Goal: Information Seeking & Learning: Learn about a topic

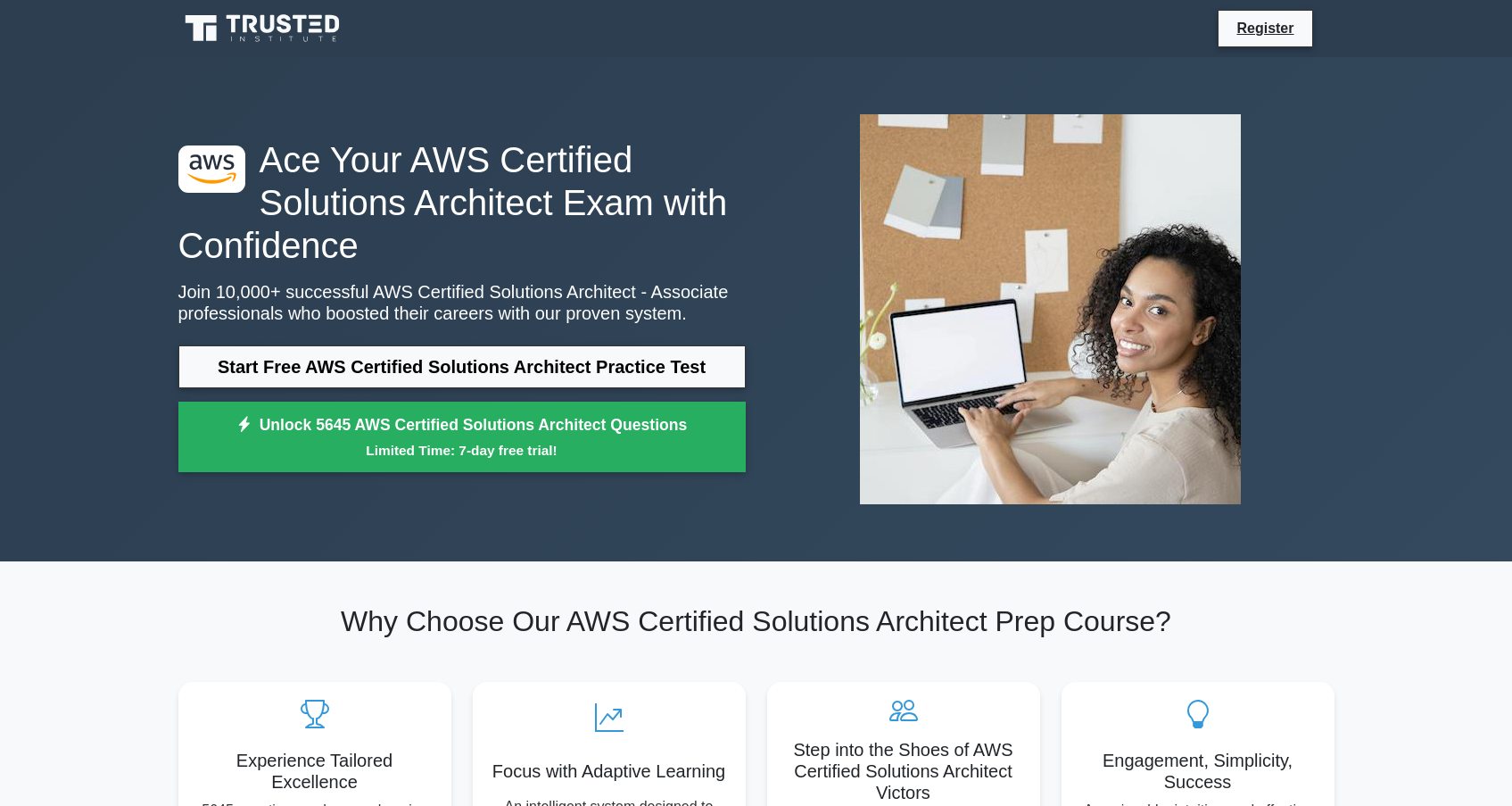
click at [801, 322] on div at bounding box center [1051, 309] width 589 height 419
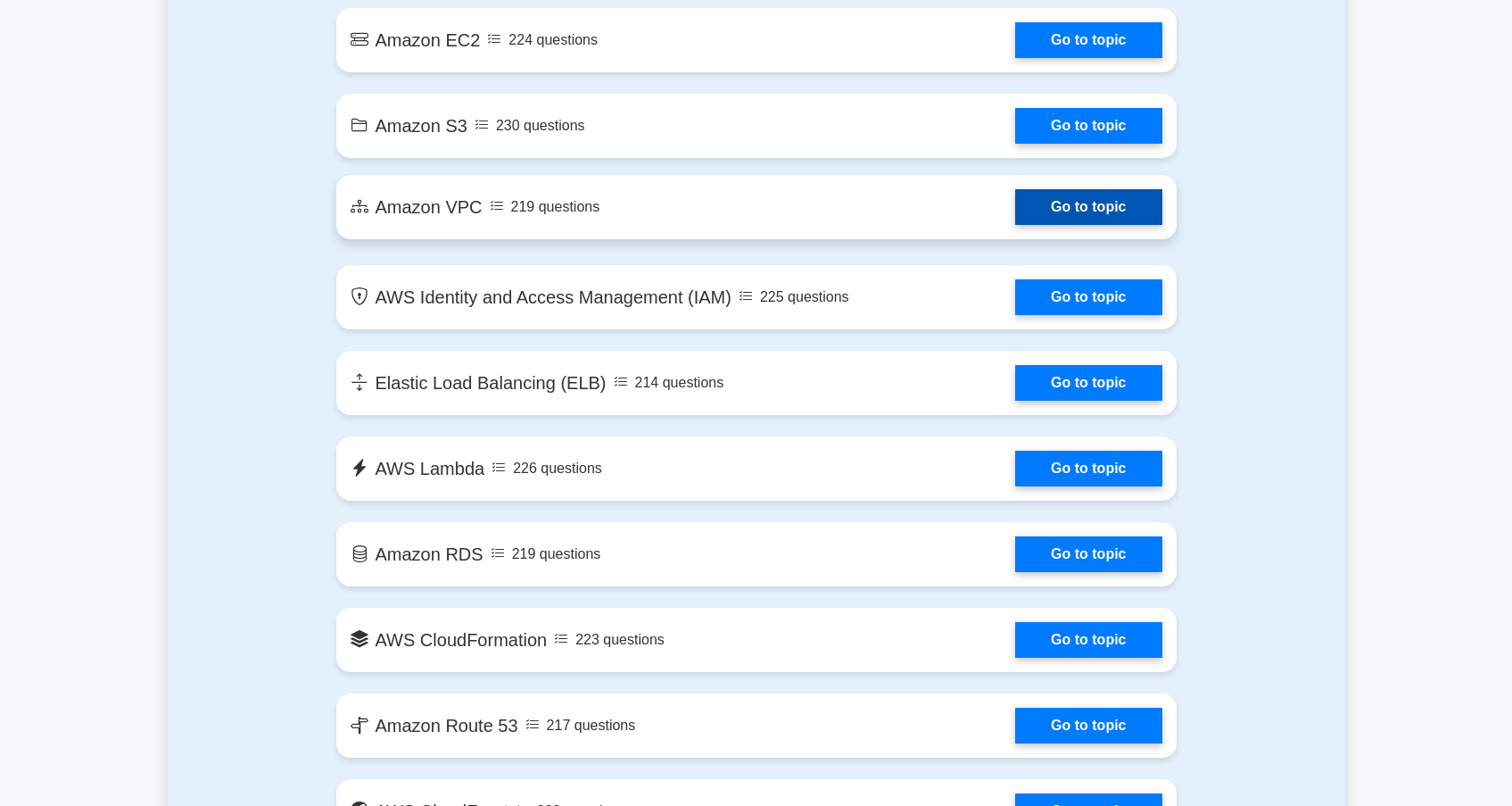
scroll to position [1287, 0]
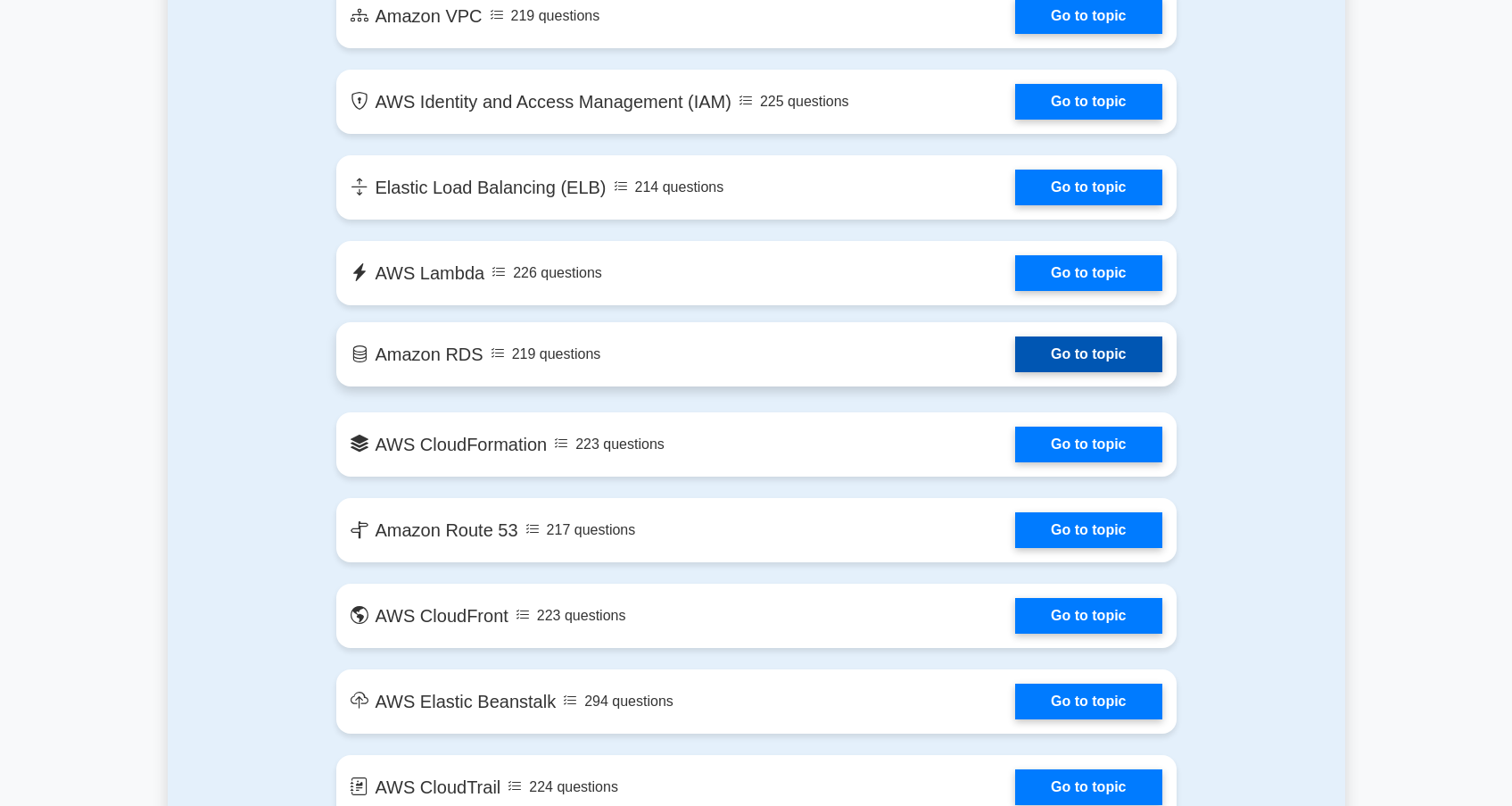
click at [1053, 356] on link "Go to topic" at bounding box center [1088, 354] width 147 height 36
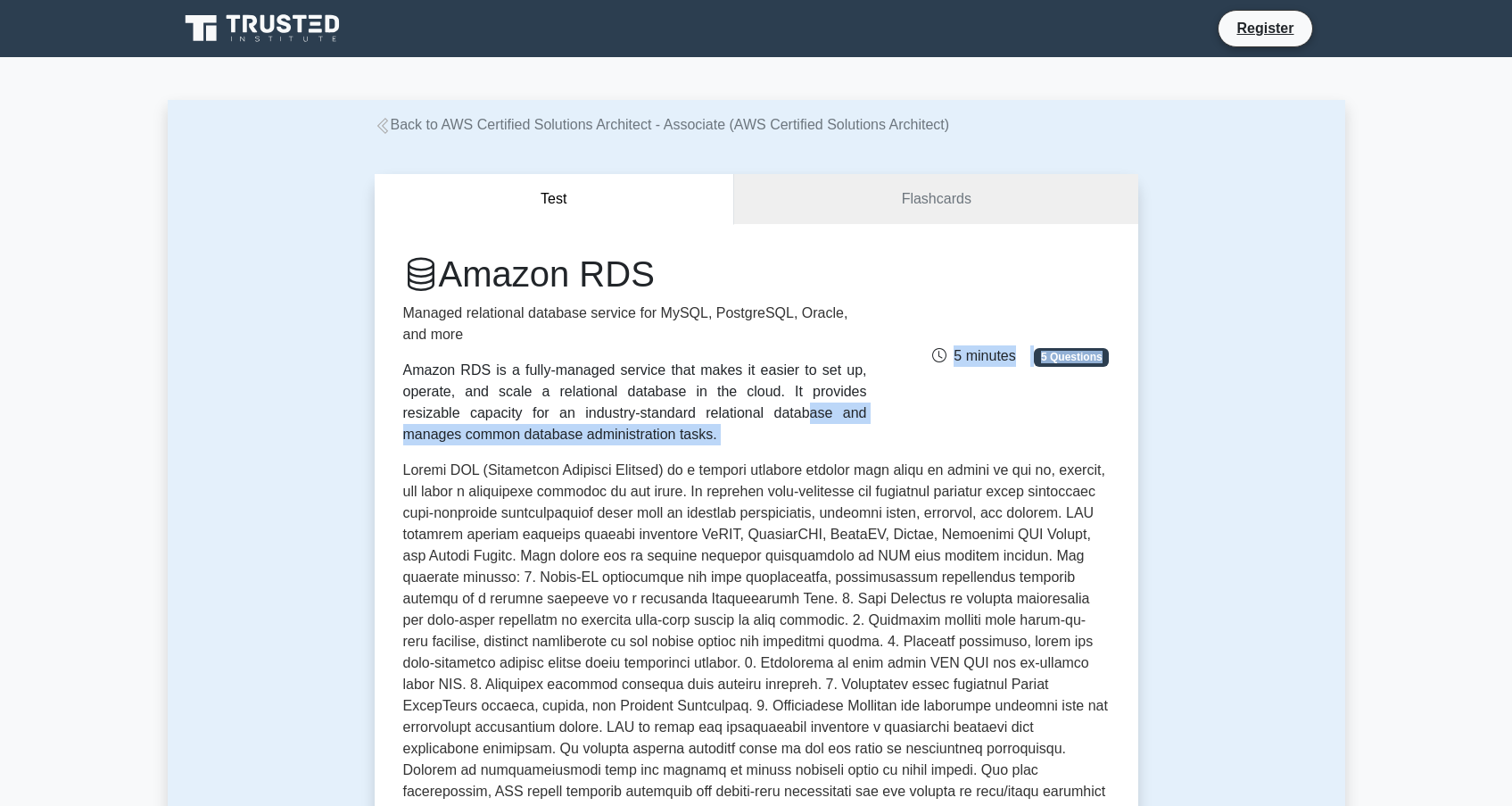
drag, startPoint x: 555, startPoint y: 413, endPoint x: 703, endPoint y: 453, distance: 153.3
click at [675, 455] on div "Amazon RDS Managed relational database service for MySQL, PostgreSQL, Oracle, a…" at bounding box center [756, 606] width 707 height 707
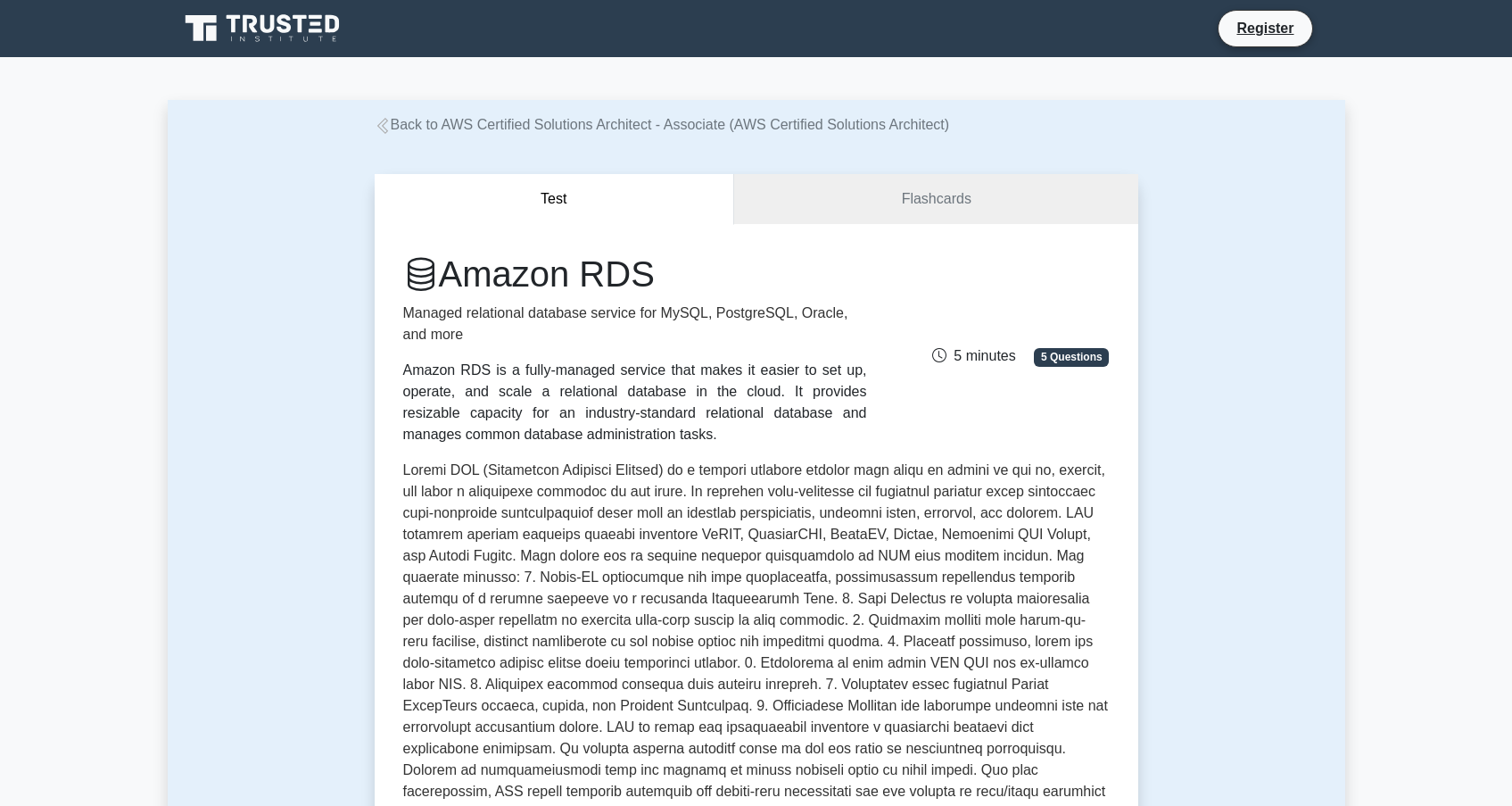
click at [708, 453] on div "Amazon RDS Managed relational database service for MySQL, PostgreSQL, Oracle, a…" at bounding box center [756, 606] width 707 height 707
drag, startPoint x: 736, startPoint y: 458, endPoint x: 897, endPoint y: 471, distance: 161.5
click at [892, 471] on div "Amazon RDS Managed relational database service for MySQL, PostgreSQL, Oracle, a…" at bounding box center [756, 606] width 707 height 707
click at [901, 471] on p at bounding box center [756, 655] width 707 height 392
drag, startPoint x: 1032, startPoint y: 469, endPoint x: 1045, endPoint y: 470, distance: 13.0
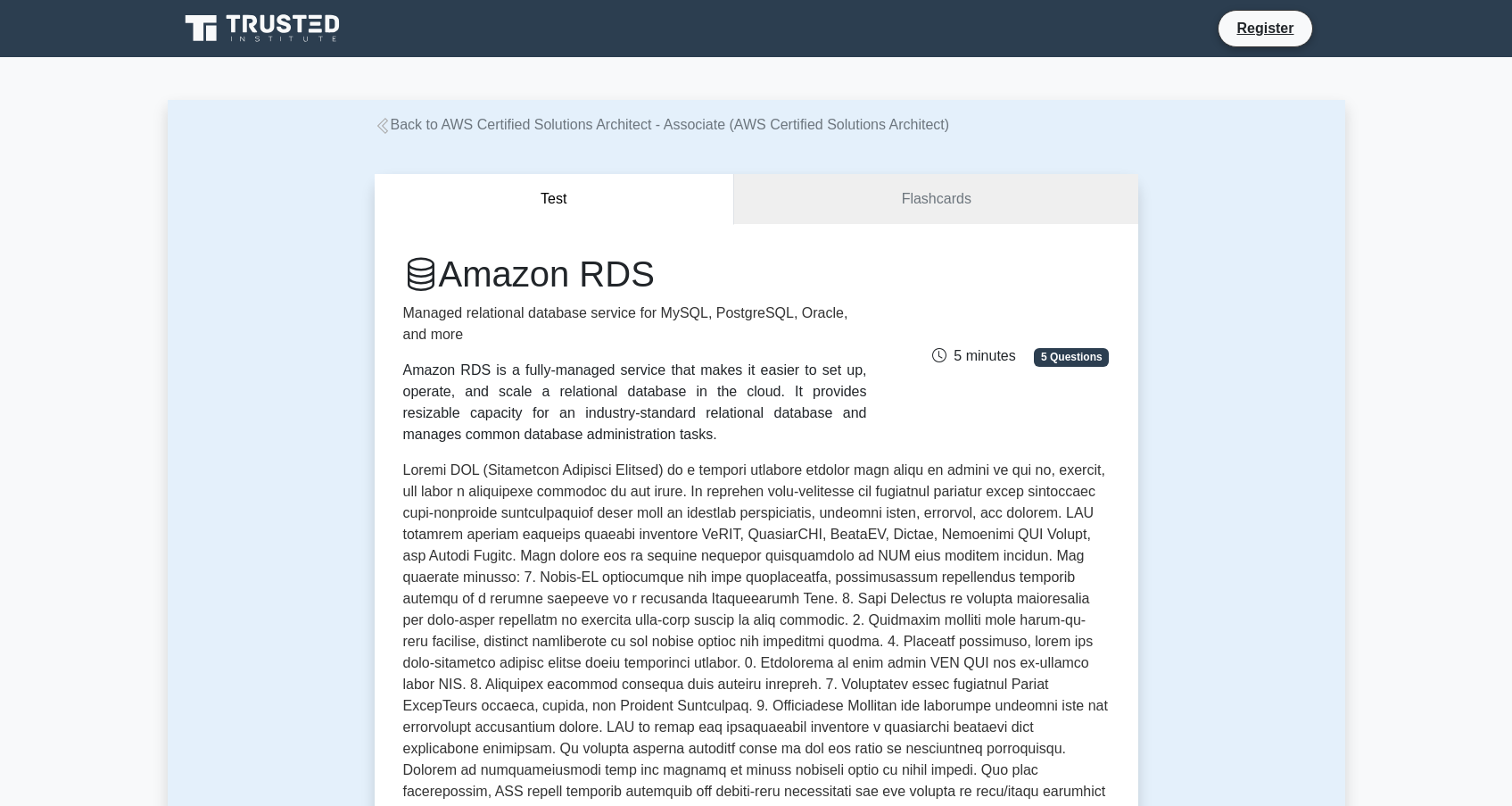
click at [1045, 470] on p at bounding box center [756, 655] width 707 height 392
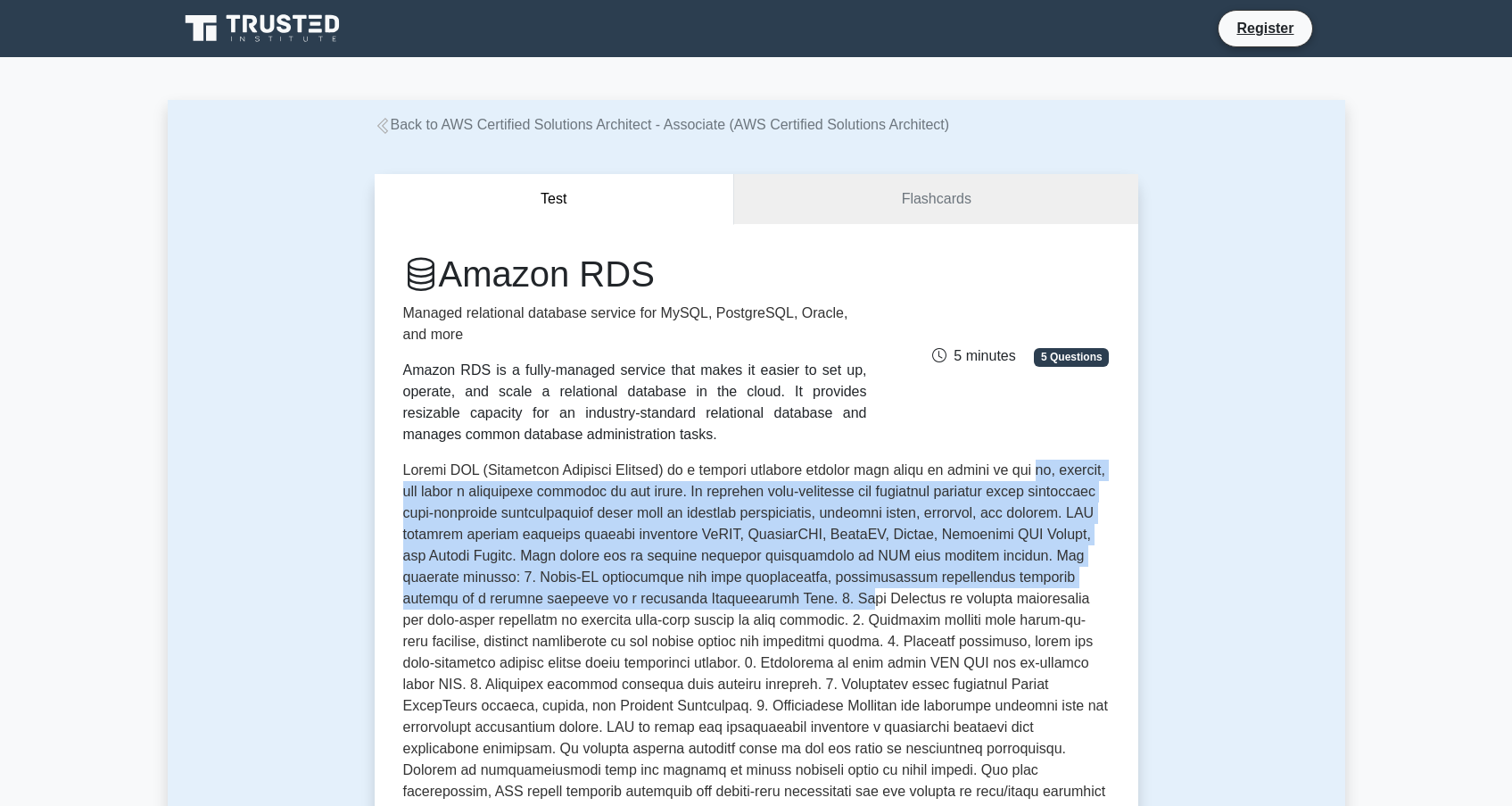
drag, startPoint x: 1046, startPoint y: 472, endPoint x: 746, endPoint y: 620, distance: 334.5
click at [746, 618] on p at bounding box center [756, 655] width 707 height 392
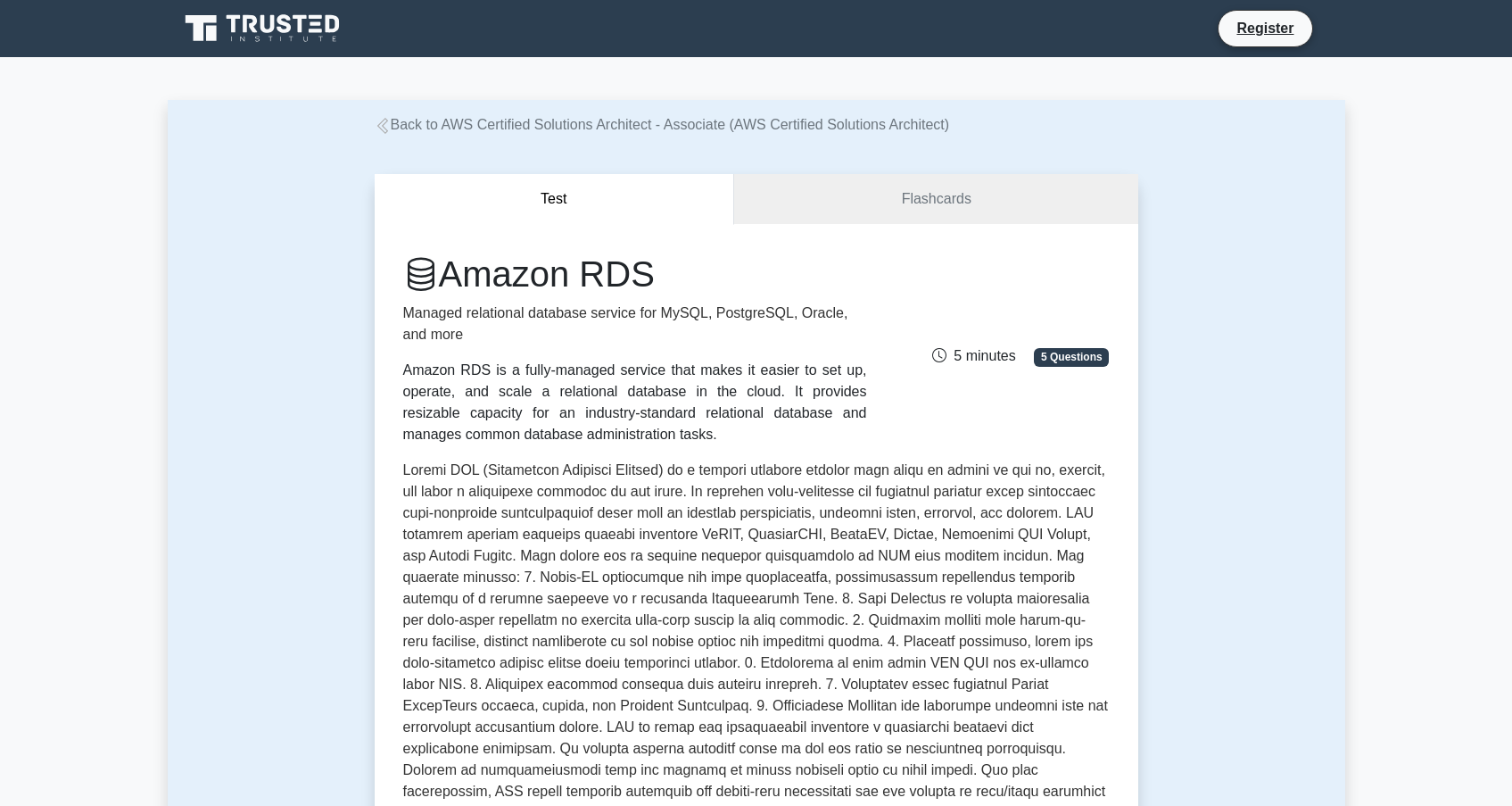
click at [747, 648] on p at bounding box center [756, 655] width 707 height 392
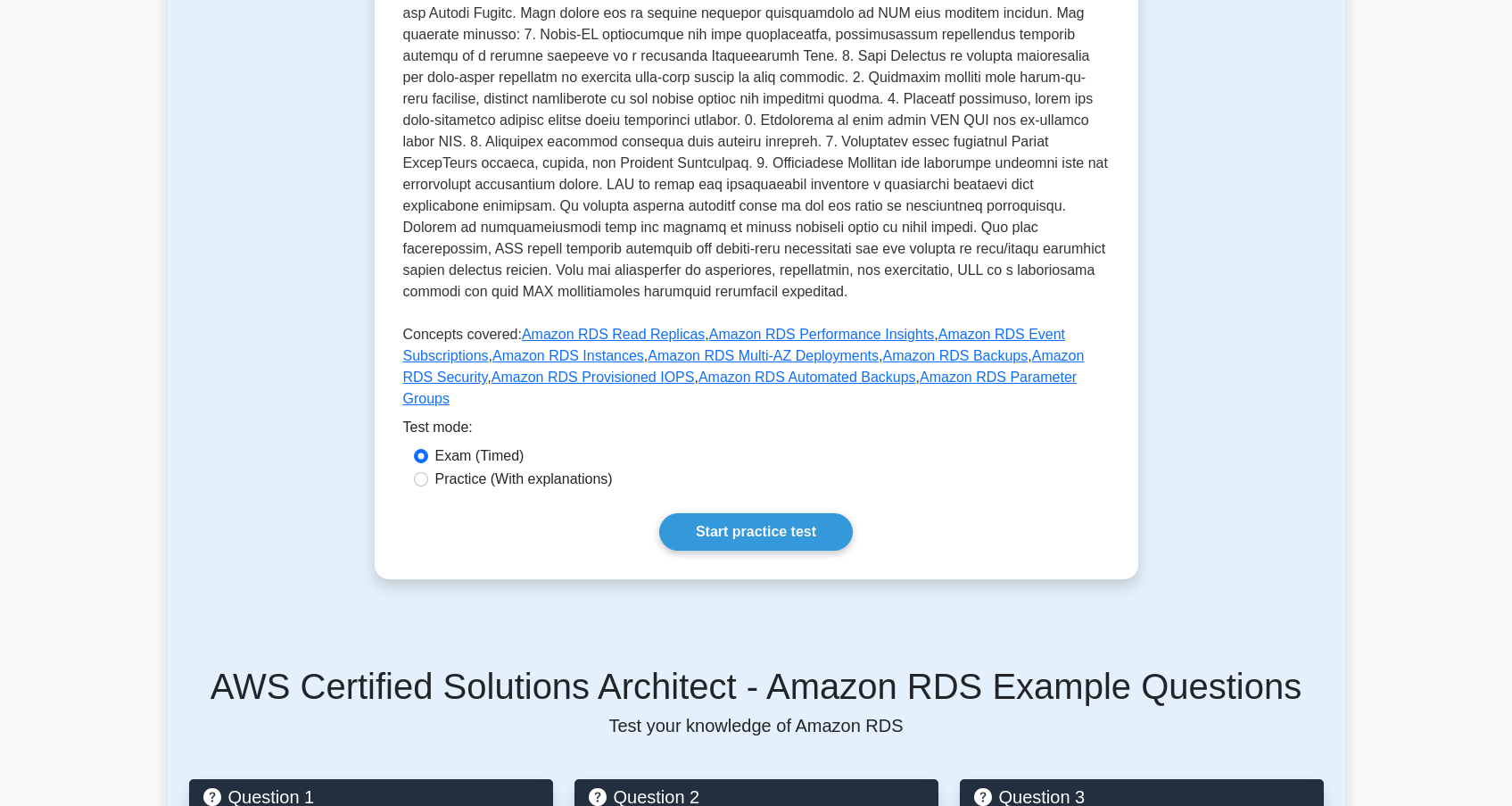
scroll to position [548, 0]
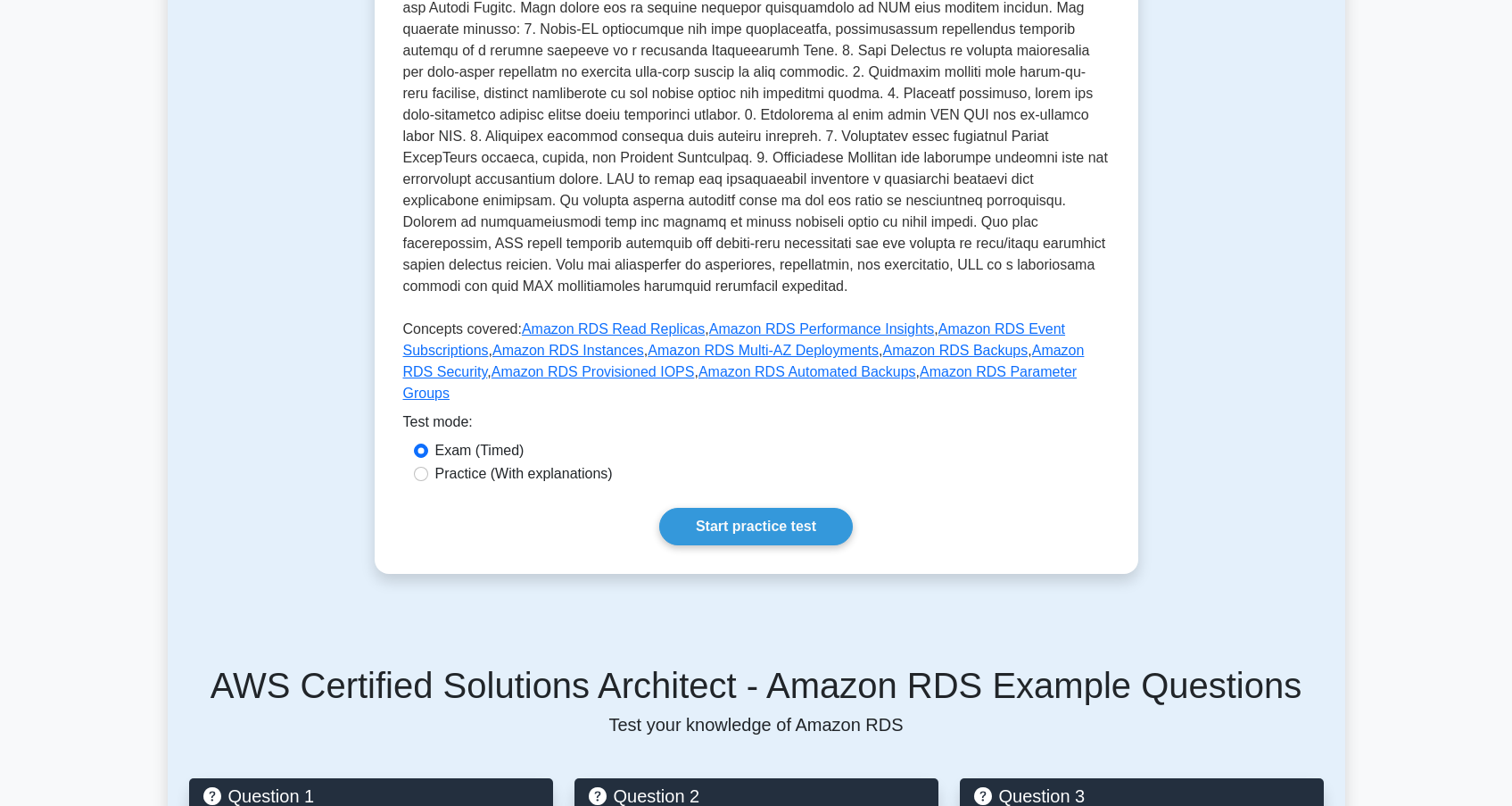
click at [581, 463] on label "Practice (With explanations)" at bounding box center [524, 474] width 177 height 22
click at [428, 466] on input "Practice (With explanations)" at bounding box center [421, 473] width 14 height 14
radio input "true"
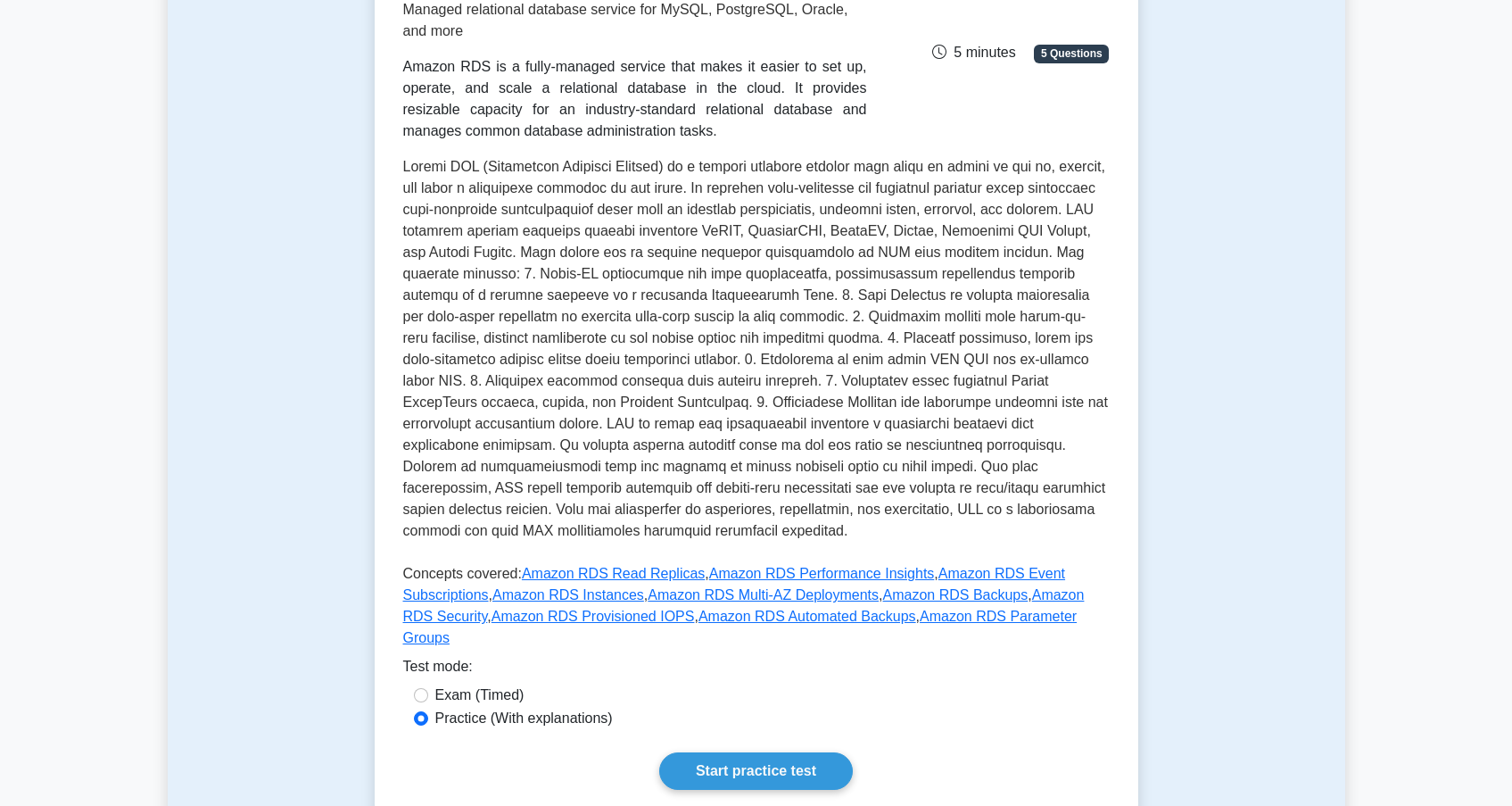
scroll to position [0, 0]
